Goal: Purchase product/service

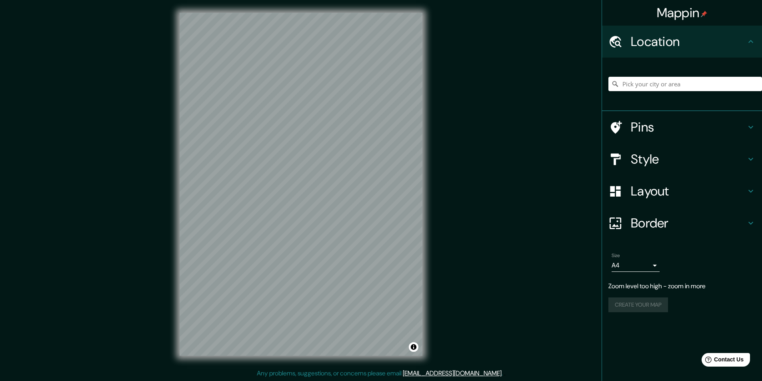
click at [514, 200] on div "Mappin Location Pins Style Layout Border Choose a border. Hint : you can make l…" at bounding box center [381, 191] width 762 height 382
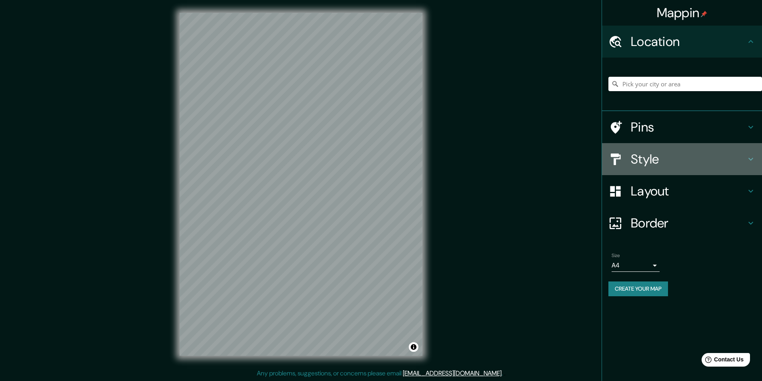
click at [632, 168] on div "Style" at bounding box center [682, 159] width 160 height 32
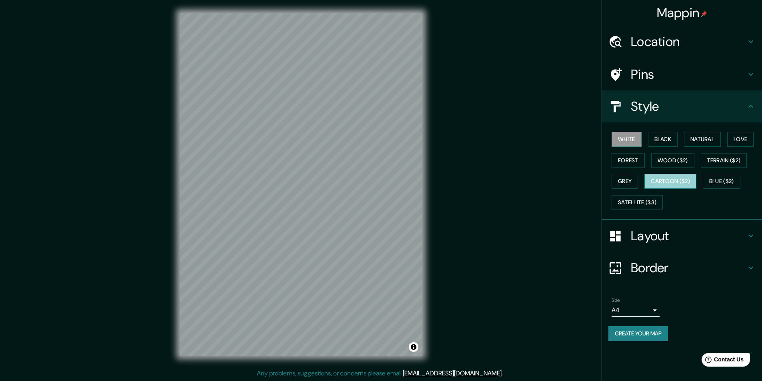
click at [674, 178] on button "Cartoon ($2)" at bounding box center [671, 181] width 52 height 15
click at [701, 137] on button "Natural" at bounding box center [702, 139] width 37 height 15
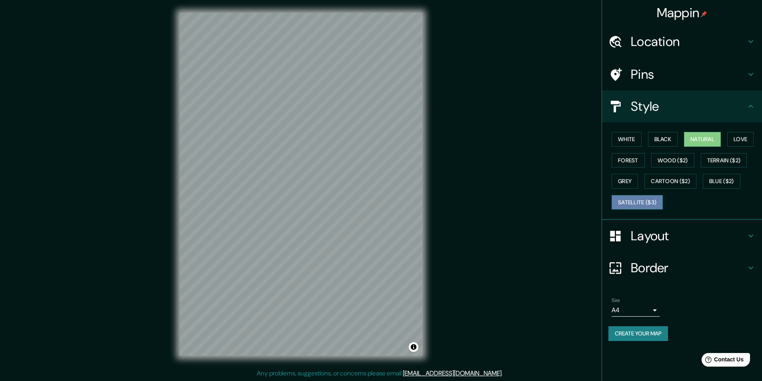
click at [656, 203] on button "Satellite ($3)" at bounding box center [637, 202] width 51 height 15
click at [738, 183] on button "Blue ($2)" at bounding box center [722, 181] width 38 height 15
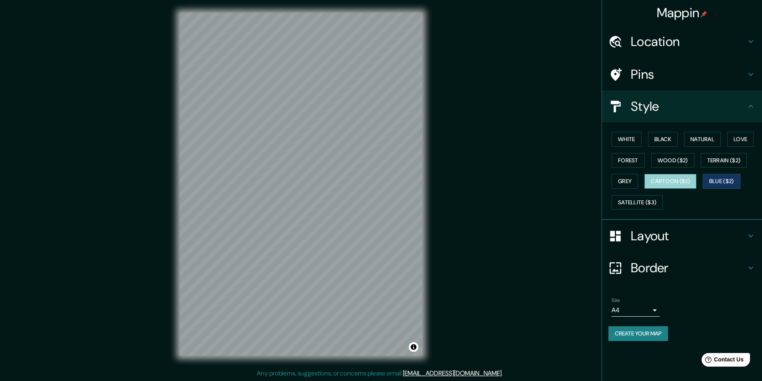
click at [688, 177] on button "Cartoon ($2)" at bounding box center [671, 181] width 52 height 15
click at [628, 182] on button "Grey" at bounding box center [625, 181] width 26 height 15
click at [657, 182] on button "Cartoon ($2)" at bounding box center [671, 181] width 52 height 15
click at [628, 182] on button "Grey" at bounding box center [625, 181] width 26 height 15
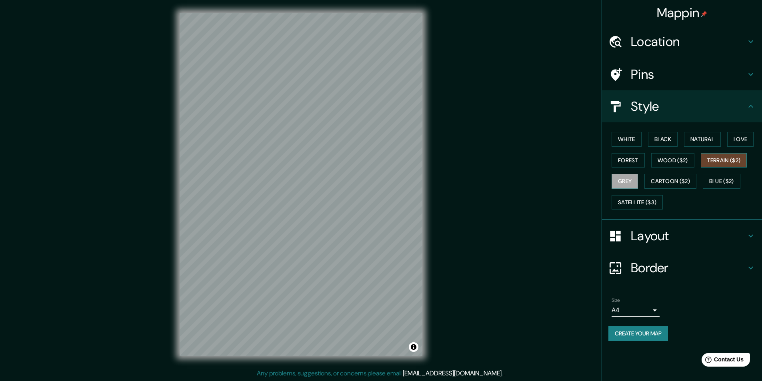
click at [704, 166] on button "Terrain ($2)" at bounding box center [724, 160] width 46 height 15
click at [667, 165] on button "Wood ($2)" at bounding box center [672, 160] width 43 height 15
click at [724, 162] on button "Terrain ($2)" at bounding box center [724, 160] width 46 height 15
click at [617, 179] on button "Grey" at bounding box center [625, 181] width 26 height 15
click at [665, 160] on button "Wood ($2)" at bounding box center [672, 160] width 43 height 15
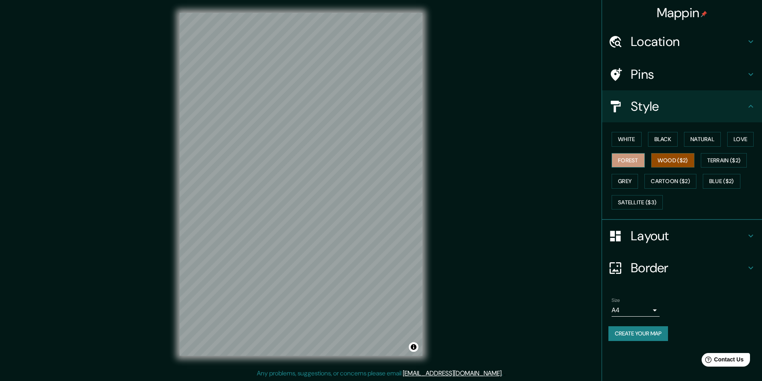
click at [641, 161] on button "Forest" at bounding box center [628, 160] width 33 height 15
click at [700, 142] on button "Natural" at bounding box center [702, 139] width 37 height 15
click at [663, 260] on h4 "Border" at bounding box center [688, 268] width 115 height 16
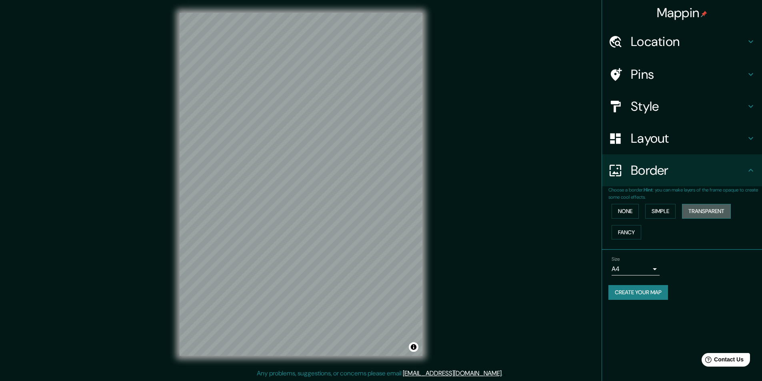
click at [686, 208] on button "Transparent" at bounding box center [706, 211] width 49 height 15
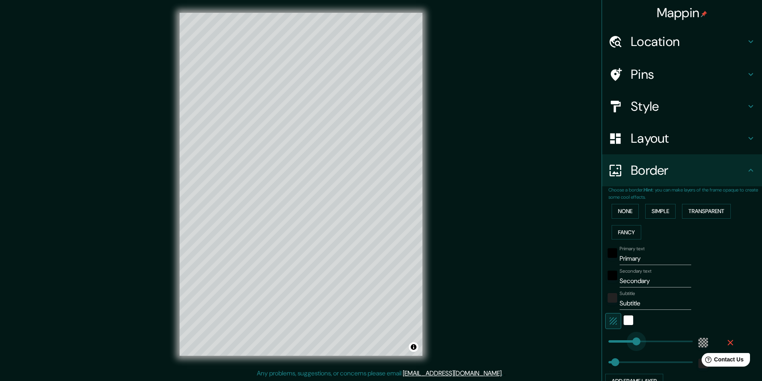
type input "187"
drag, startPoint x: 639, startPoint y: 343, endPoint x: 628, endPoint y: 344, distance: 10.9
type input "49"
type input "225"
drag, startPoint x: 628, startPoint y: 344, endPoint x: 634, endPoint y: 343, distance: 5.4
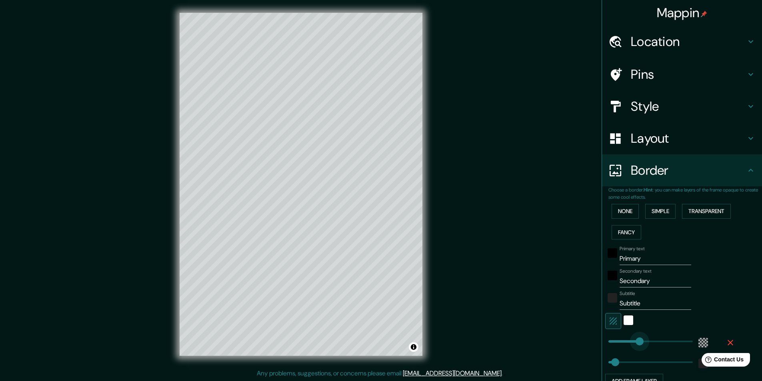
type input "49"
click at [645, 250] on div "Primary text Primary" at bounding box center [656, 255] width 72 height 19
click at [640, 258] on input "Primary" at bounding box center [656, 258] width 72 height 13
type input "Primar"
type input "49"
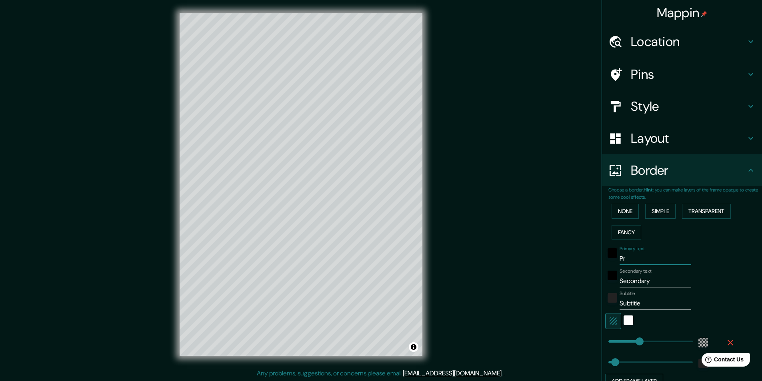
type input "P"
type input "49"
type input "L"
type input "49"
type input "LO"
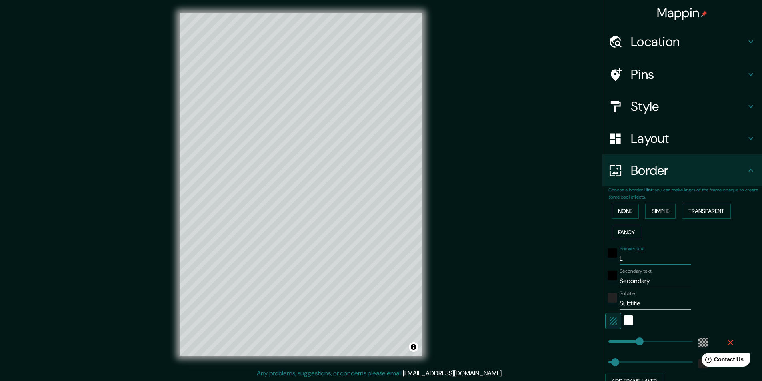
type input "49"
type input "LON"
type input "49"
type input "LOND"
type input "49"
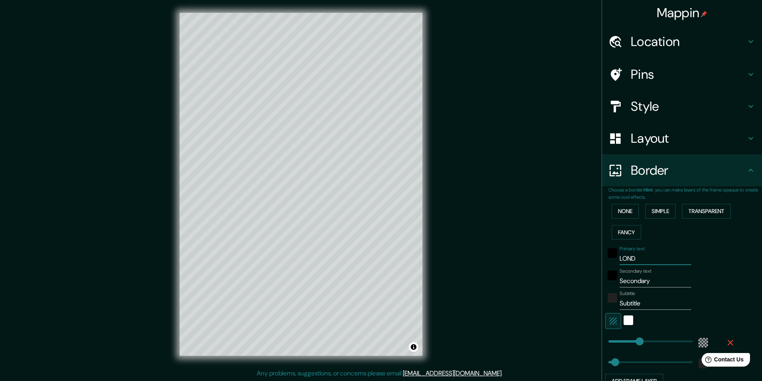
type input "LONDO"
type input "49"
type input "[GEOGRAPHIC_DATA]"
type input "49"
type input "[GEOGRAPHIC_DATA]"
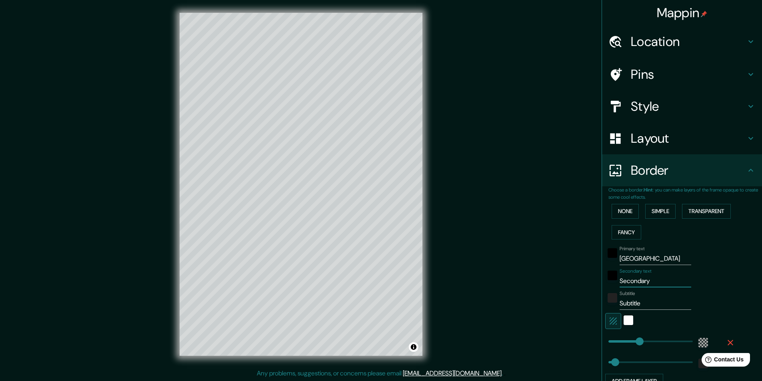
click at [648, 276] on input "Secondary" at bounding box center [656, 281] width 72 height 13
type input "Secondar"
type input "49"
type input "S"
type input "49"
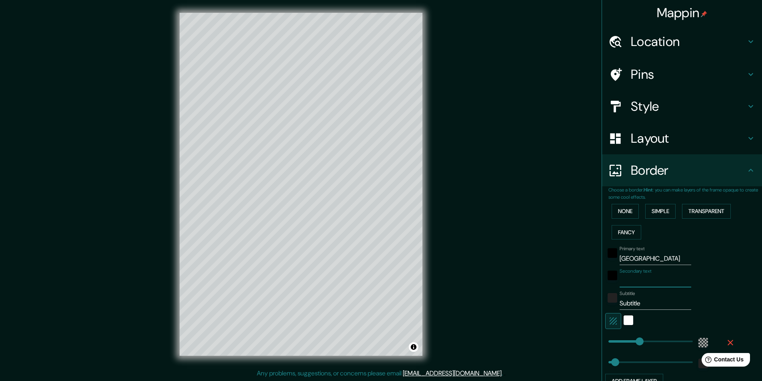
type input "O"
type input "49"
type input "ON"
type input "49"
type input "ONT"
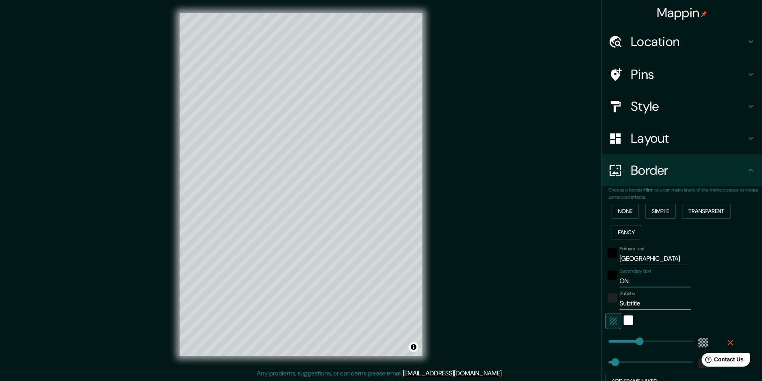
type input "49"
type input "ONTA"
type input "49"
type input "ONTAR"
type input "49"
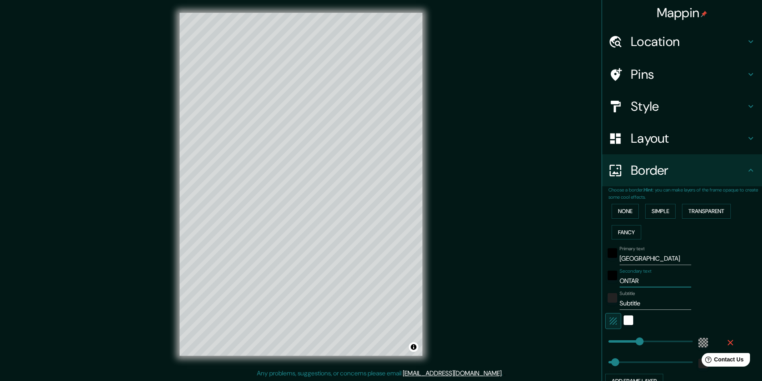
type input "ONTARI"
type input "49"
type input "[GEOGRAPHIC_DATA]"
type input "49"
type input "[GEOGRAPHIC_DATA]"
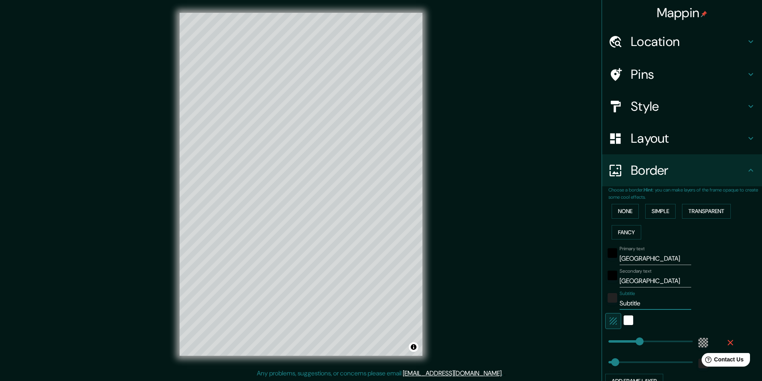
drag, startPoint x: 656, startPoint y: 302, endPoint x: 589, endPoint y: 300, distance: 66.4
click at [589, 300] on div "Mappin Location Pins Style Layout Border Choose a border. Hint : you can make l…" at bounding box center [381, 191] width 762 height 382
type input "C"
type input "49"
type input "CA"
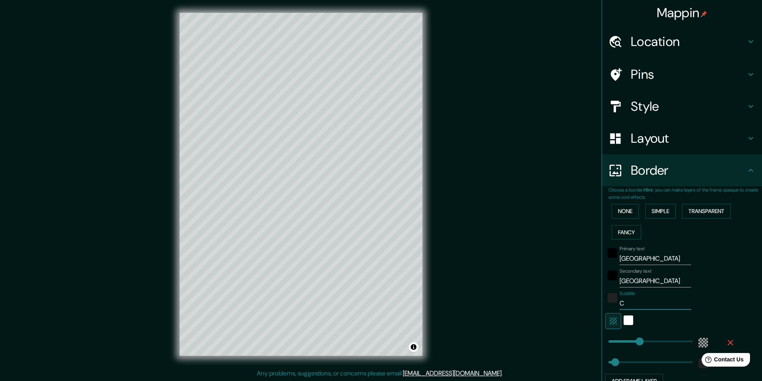
type input "49"
type input "CAN"
type input "49"
type input "CANDA"
type input "49"
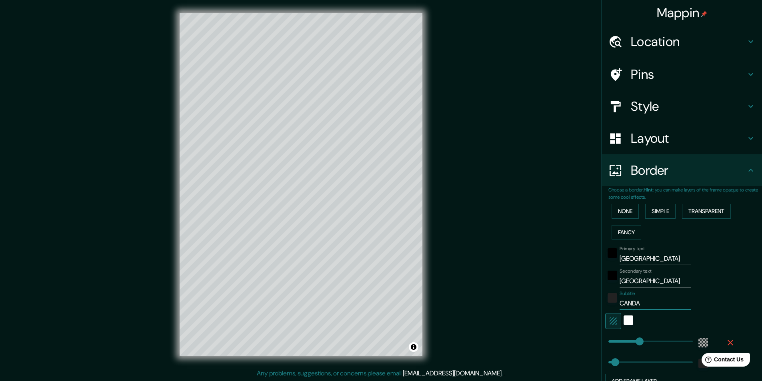
type input "CAND"
type input "49"
type input "CAN"
type input "49"
type input "CANA"
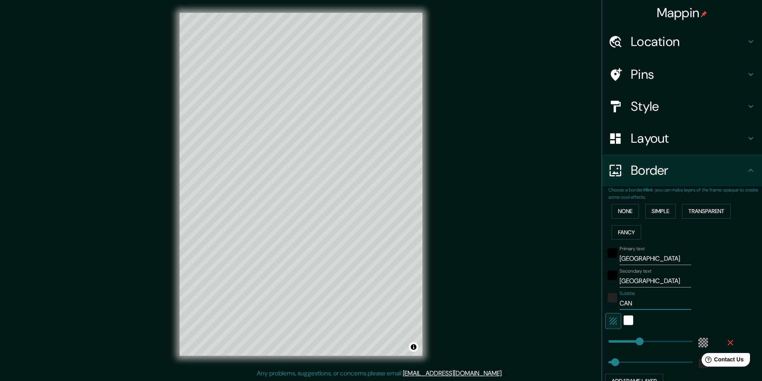
type input "49"
type input "CANAD"
type input "49"
type input "[GEOGRAPHIC_DATA]"
type input "49"
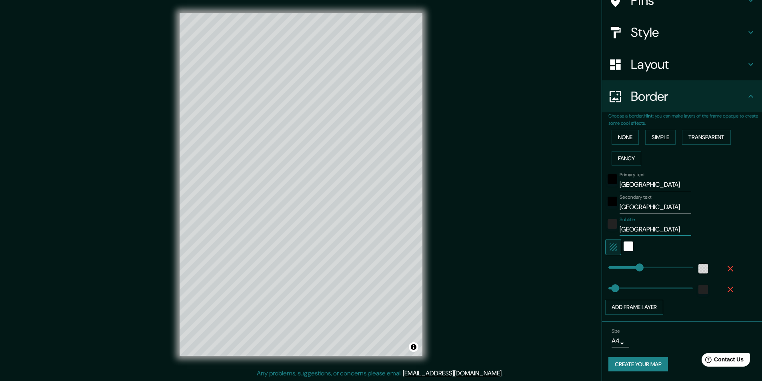
scroll to position [0, 0]
type input "[GEOGRAPHIC_DATA]"
click at [651, 362] on button "Create your map" at bounding box center [638, 364] width 60 height 15
